Goal: Task Accomplishment & Management: Use online tool/utility

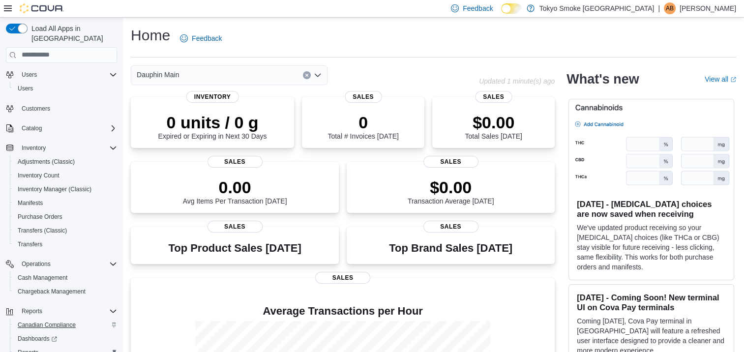
scroll to position [75, 0]
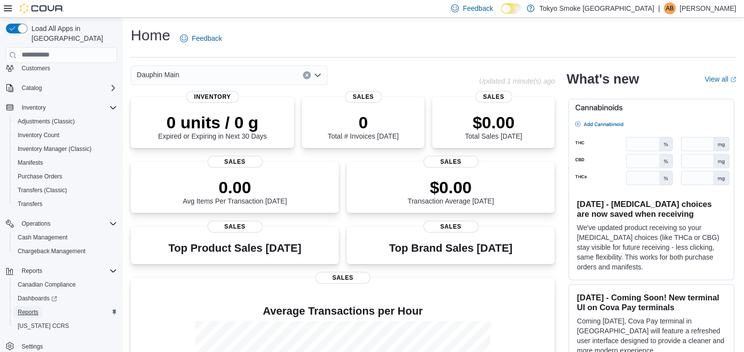
click at [20, 308] on span "Reports" at bounding box center [28, 312] width 21 height 8
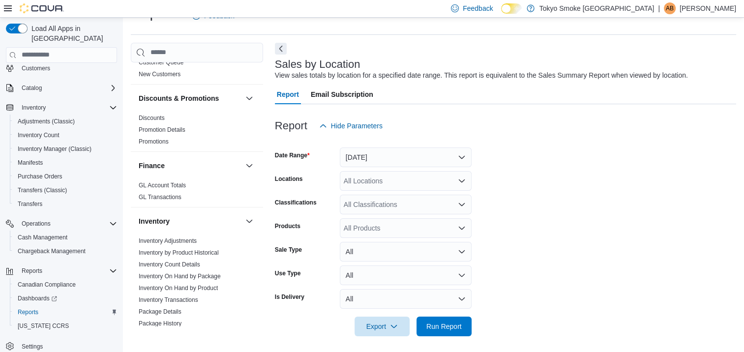
scroll to position [197, 0]
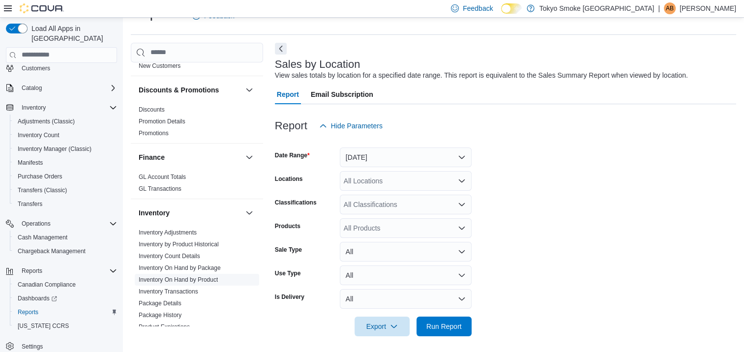
click at [218, 274] on span "Inventory On Hand by Product" at bounding box center [197, 280] width 124 height 12
click at [199, 276] on link "Inventory On Hand by Product" at bounding box center [178, 279] width 79 height 7
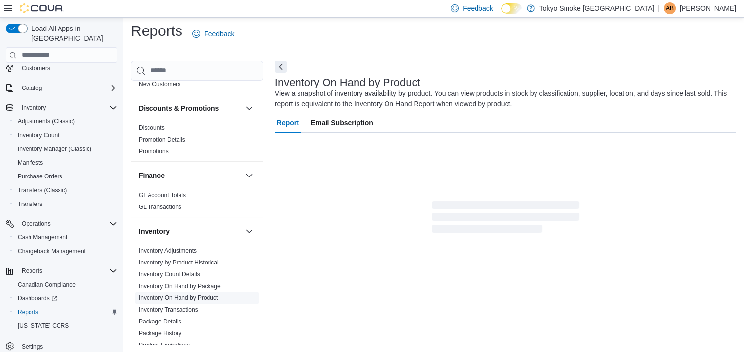
scroll to position [33, 0]
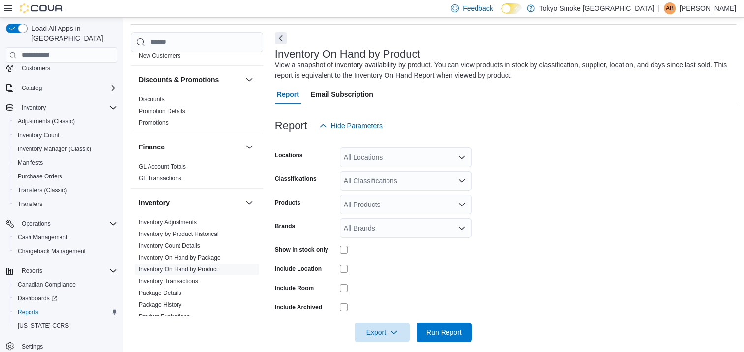
click at [459, 157] on icon "Open list of options" at bounding box center [462, 157] width 8 height 8
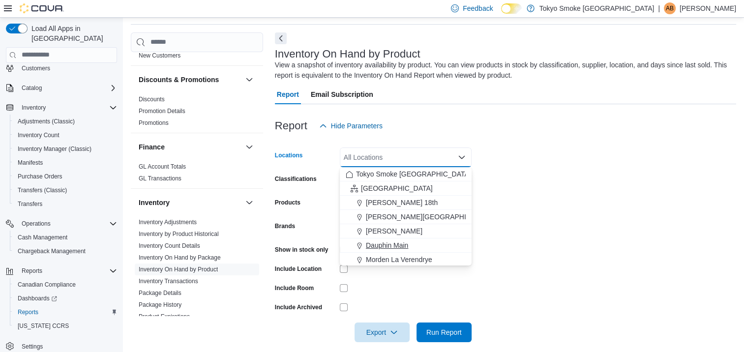
click at [390, 246] on span "Dauphin Main" at bounding box center [387, 245] width 42 height 10
click at [502, 201] on form "Locations Dauphin Main Combo box. Selected. Dauphin Main. Press Backspace to de…" at bounding box center [505, 239] width 461 height 206
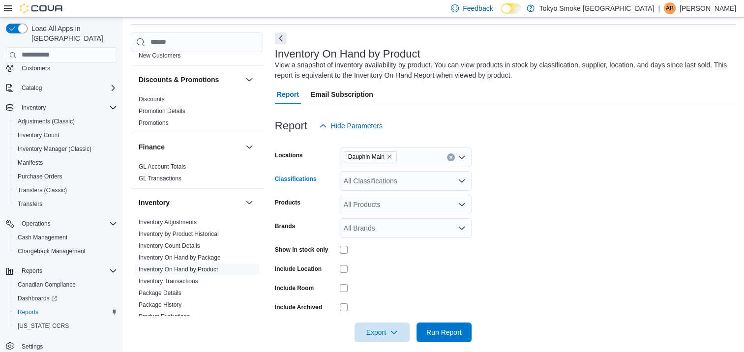
click at [462, 183] on icon "Open list of options" at bounding box center [462, 181] width 8 height 8
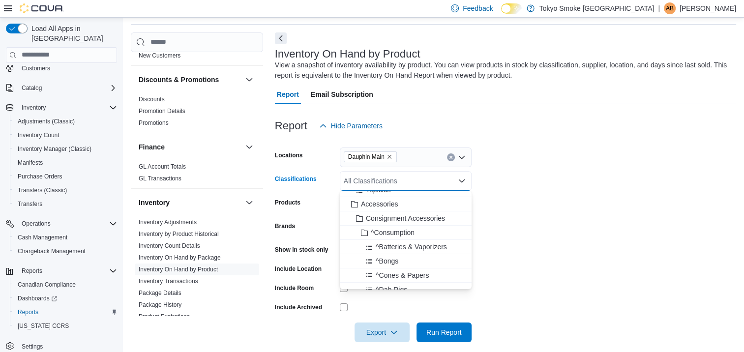
scroll to position [197, 0]
click at [384, 199] on span "Accessories" at bounding box center [379, 201] width 37 height 10
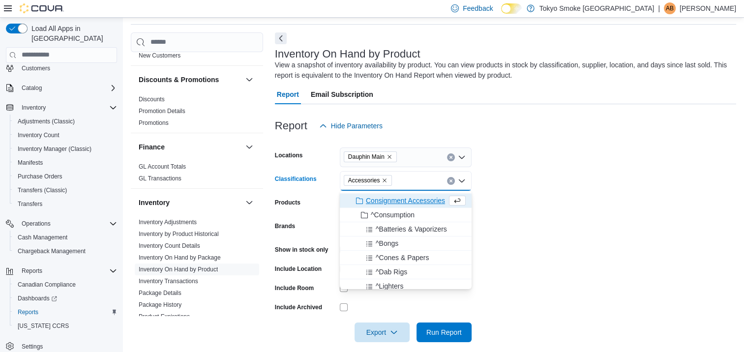
click at [384, 199] on span "Consignment Accessories" at bounding box center [405, 201] width 79 height 10
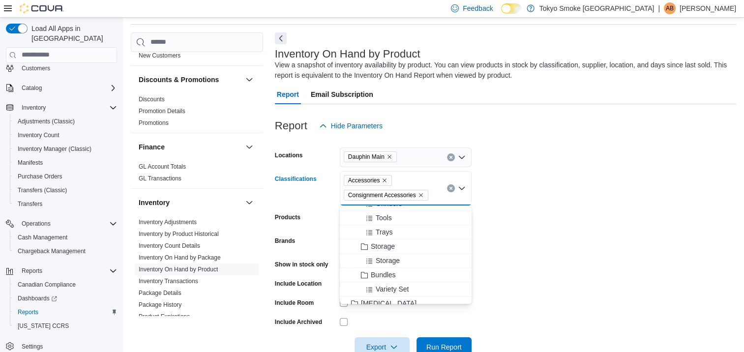
scroll to position [885, 0]
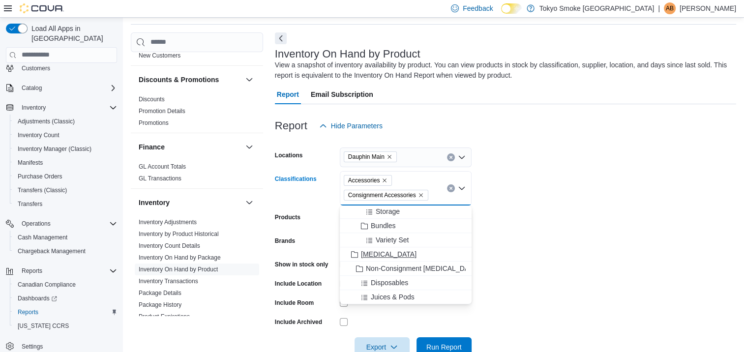
click at [374, 255] on span "[MEDICAL_DATA]" at bounding box center [389, 254] width 56 height 10
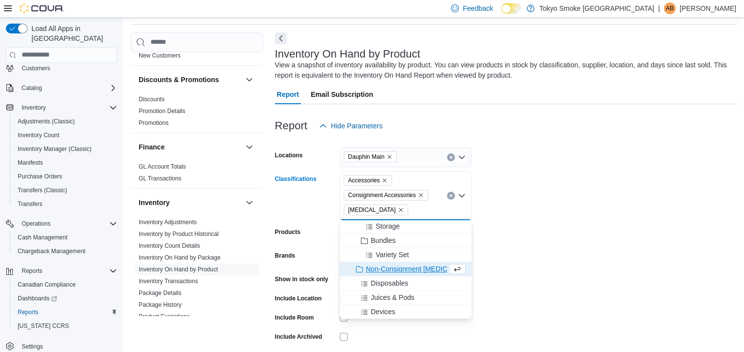
click at [517, 223] on form "Locations Dauphin Main Classifications Accessories Consignment Accessories [MED…" at bounding box center [505, 254] width 461 height 236
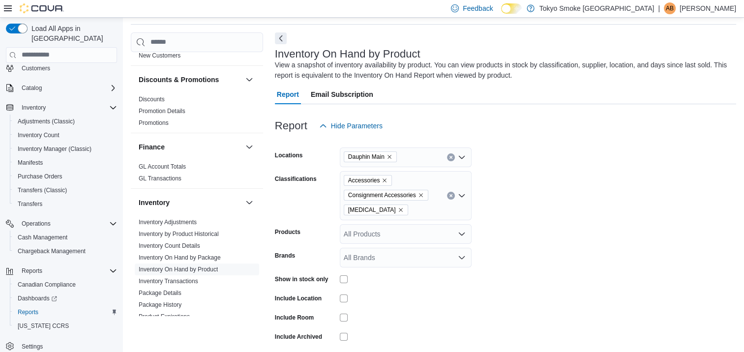
scroll to position [72, 0]
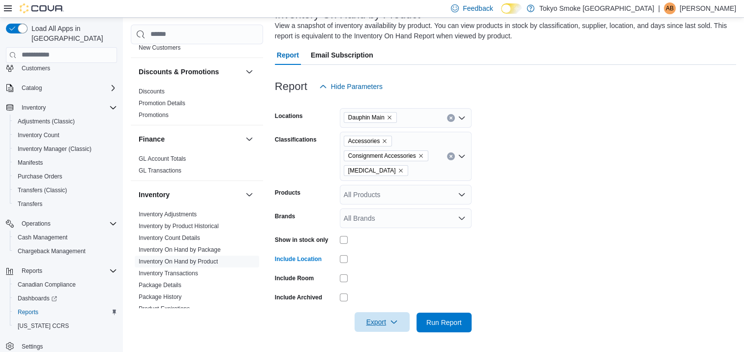
click at [396, 322] on icon "button" at bounding box center [394, 322] width 8 height 8
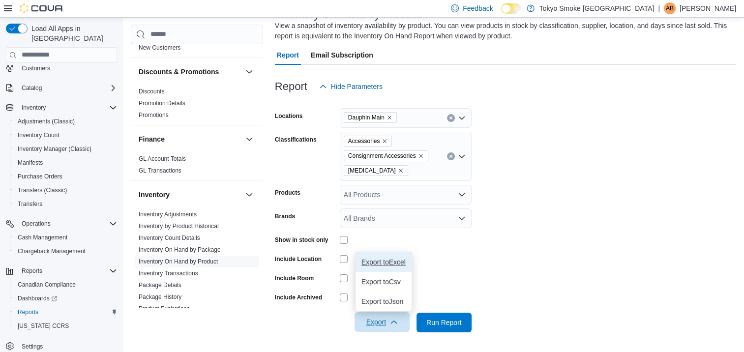
click at [392, 264] on span "Export to Excel" at bounding box center [383, 262] width 44 height 8
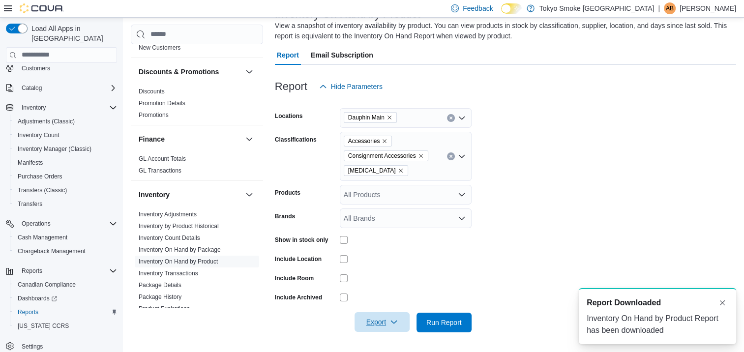
scroll to position [0, 0]
